Goal: Transaction & Acquisition: Purchase product/service

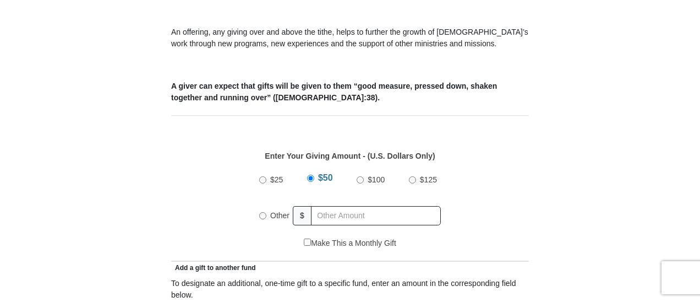
scroll to position [441, 0]
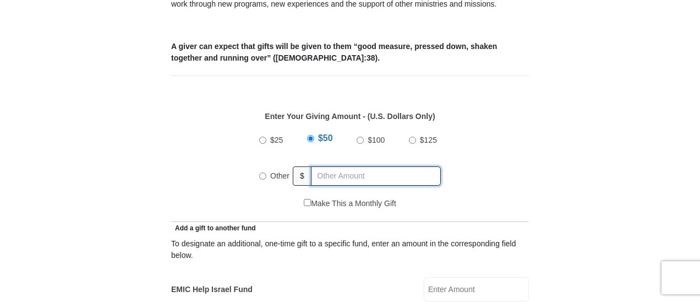
radio input "true"
click at [390, 166] on input "text" at bounding box center [378, 175] width 126 height 19
type input "335"
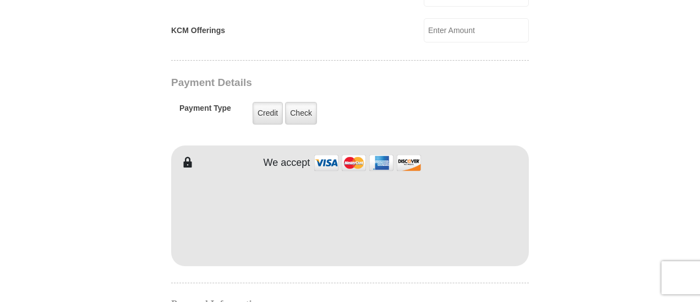
scroll to position [844, 0]
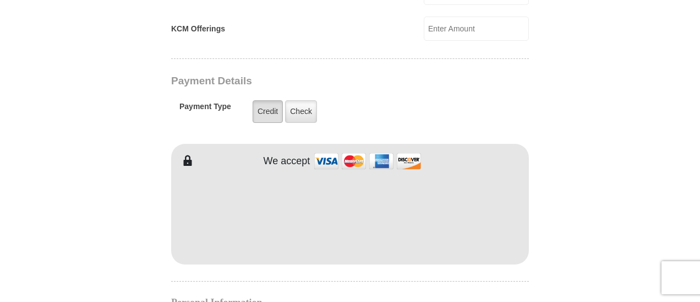
click at [269, 100] on label "Credit" at bounding box center [268, 111] width 30 height 23
click at [0, 0] on input "Credit" at bounding box center [0, 0] width 0 height 0
click at [557, 38] on form "[GEOGRAPHIC_DATA][DEMOGRAPHIC_DATA] Online Giving Because of gifts like yours, …" at bounding box center [350, 5] width 628 height 1611
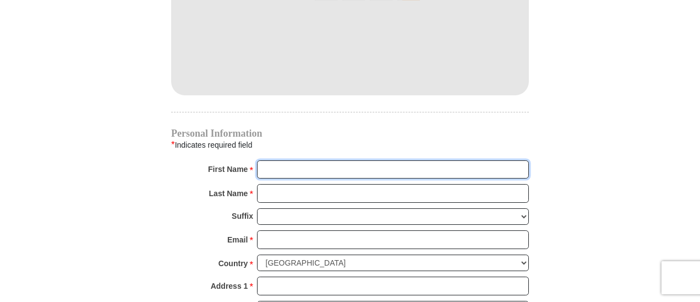
scroll to position [1015, 0]
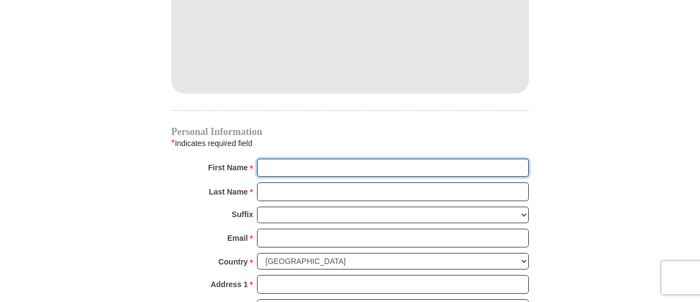
click at [329, 159] on input "First Name *" at bounding box center [393, 168] width 272 height 19
type input "[PERSON_NAME]"
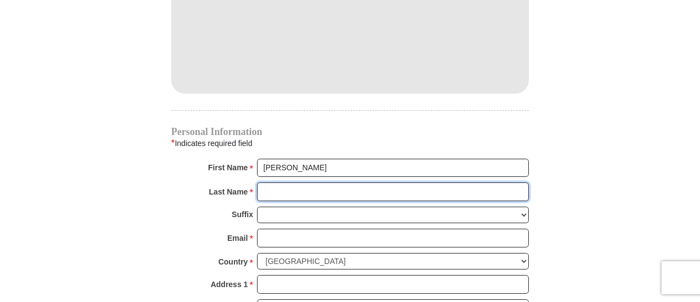
click at [320, 182] on input "Last Name *" at bounding box center [393, 191] width 272 height 19
type input "Page"
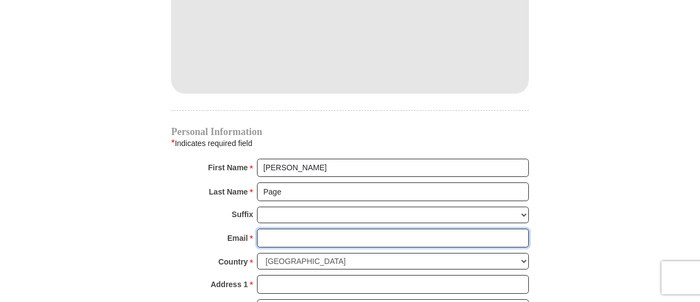
click at [316, 229] on input "Email *" at bounding box center [393, 238] width 272 height 19
type input "[EMAIL_ADDRESS][DOMAIN_NAME]"
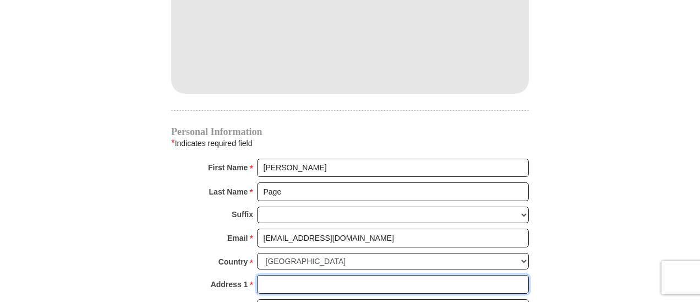
type input "[STREET_ADDRESS]"
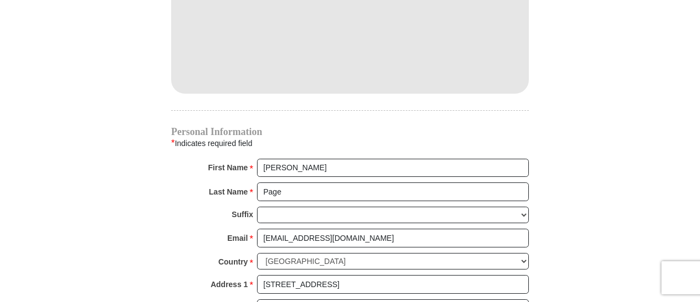
type input "[GEOGRAPHIC_DATA]"
select select "[GEOGRAPHIC_DATA]"
type input "76137"
type input "8173664666"
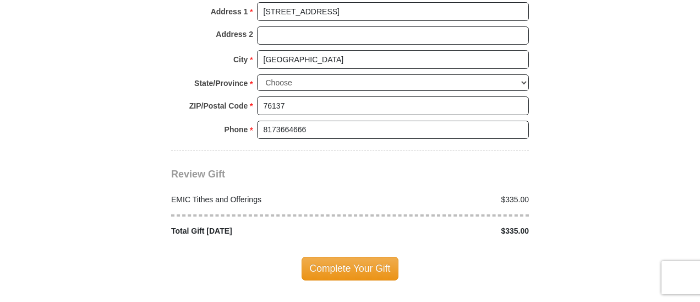
scroll to position [1290, 0]
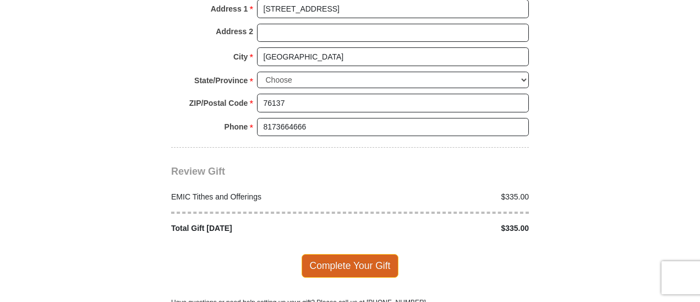
click at [354, 254] on span "Complete Your Gift" at bounding box center [350, 265] width 97 height 23
